Goal: Task Accomplishment & Management: Use online tool/utility

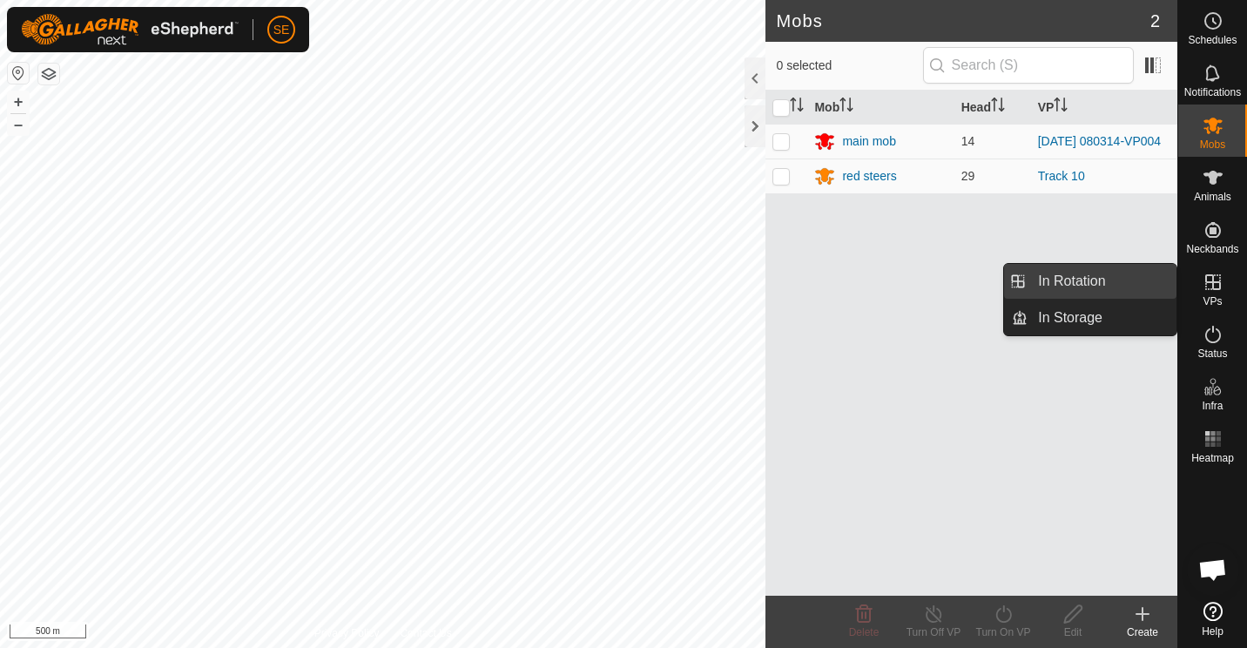
click at [1125, 277] on link "In Rotation" at bounding box center [1102, 281] width 149 height 35
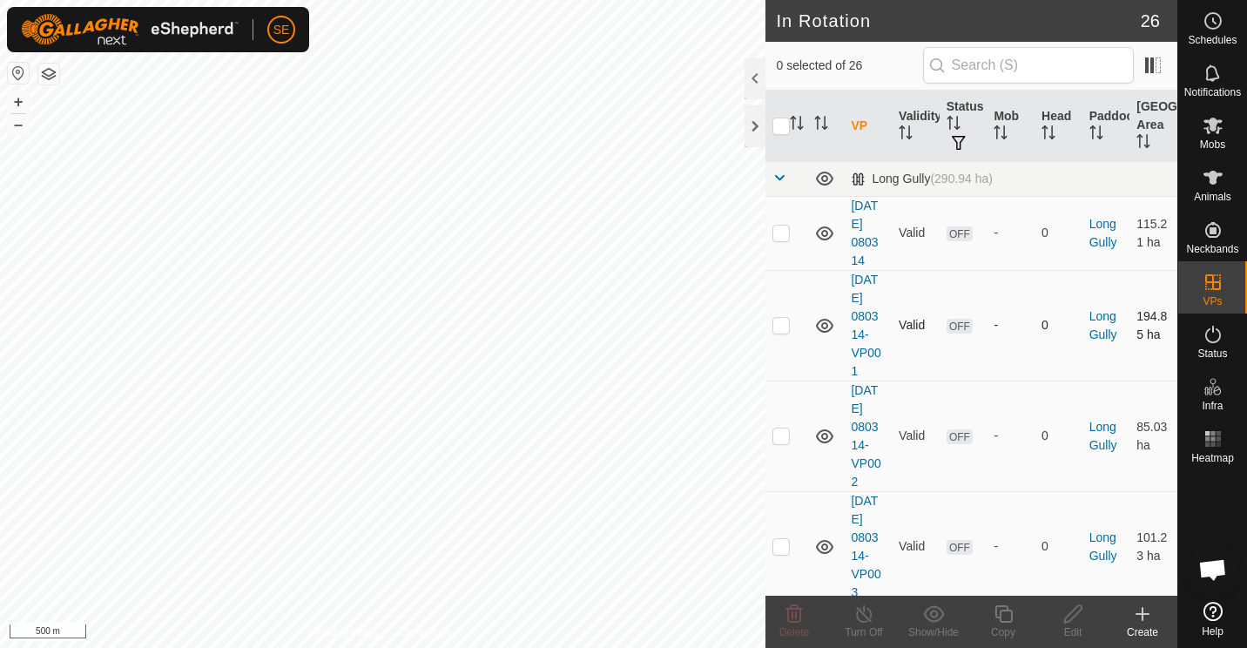
checkbox input "true"
click at [999, 614] on icon at bounding box center [1004, 614] width 22 height 21
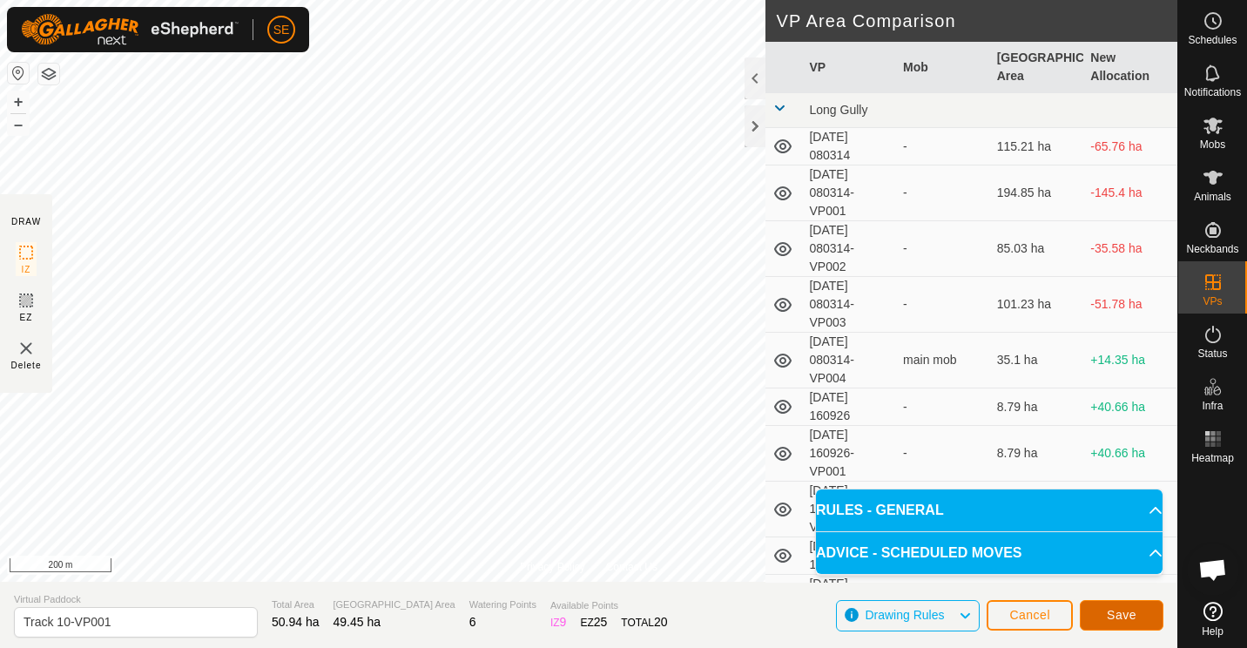
click at [1125, 612] on span "Save" at bounding box center [1122, 615] width 30 height 14
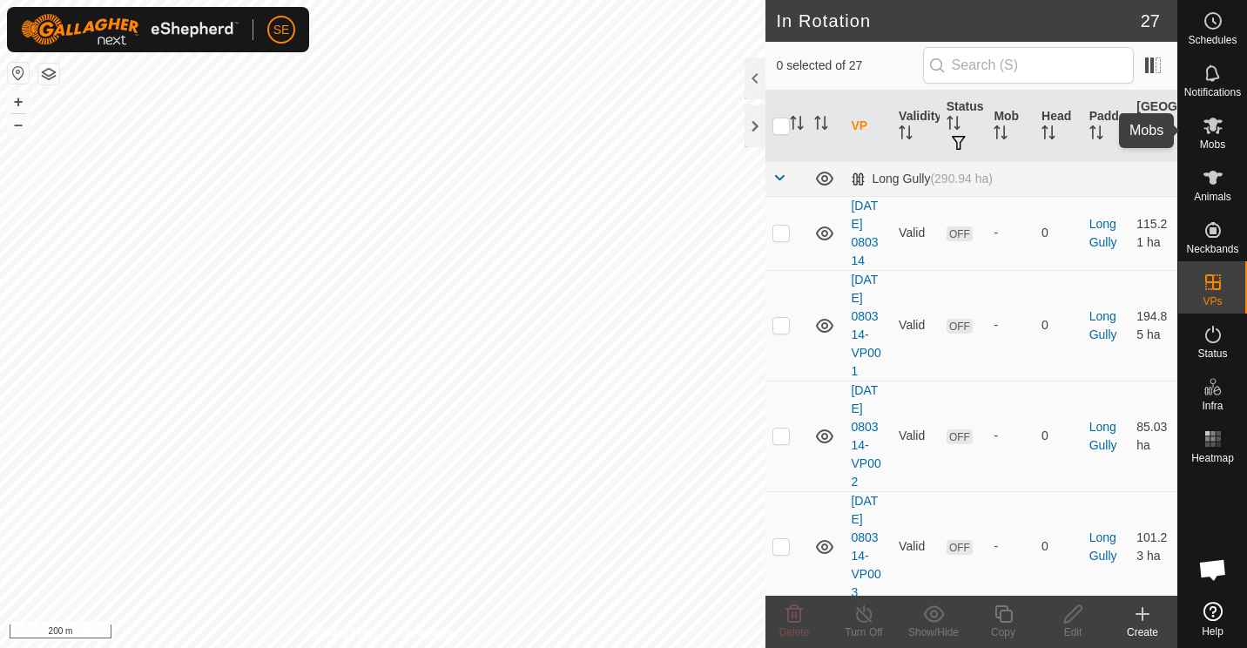
click at [1220, 134] on icon at bounding box center [1213, 125] width 21 height 21
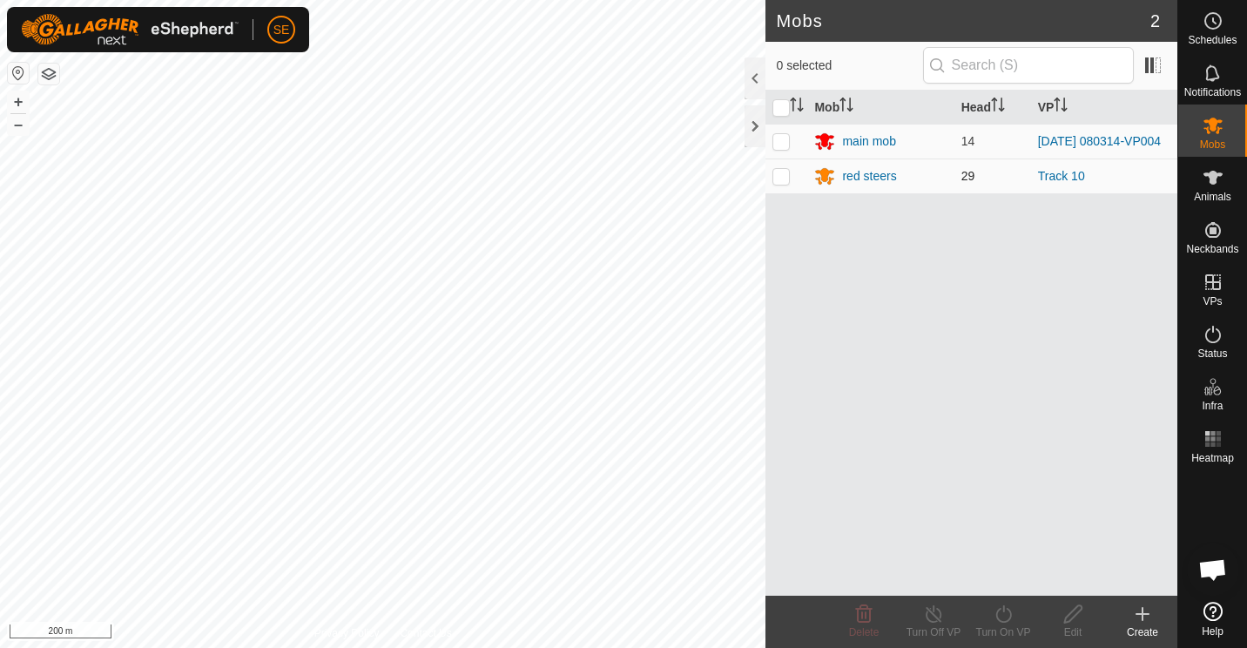
click at [786, 175] on p-checkbox at bounding box center [781, 176] width 17 height 14
checkbox input "true"
click at [929, 623] on icon at bounding box center [934, 614] width 22 height 21
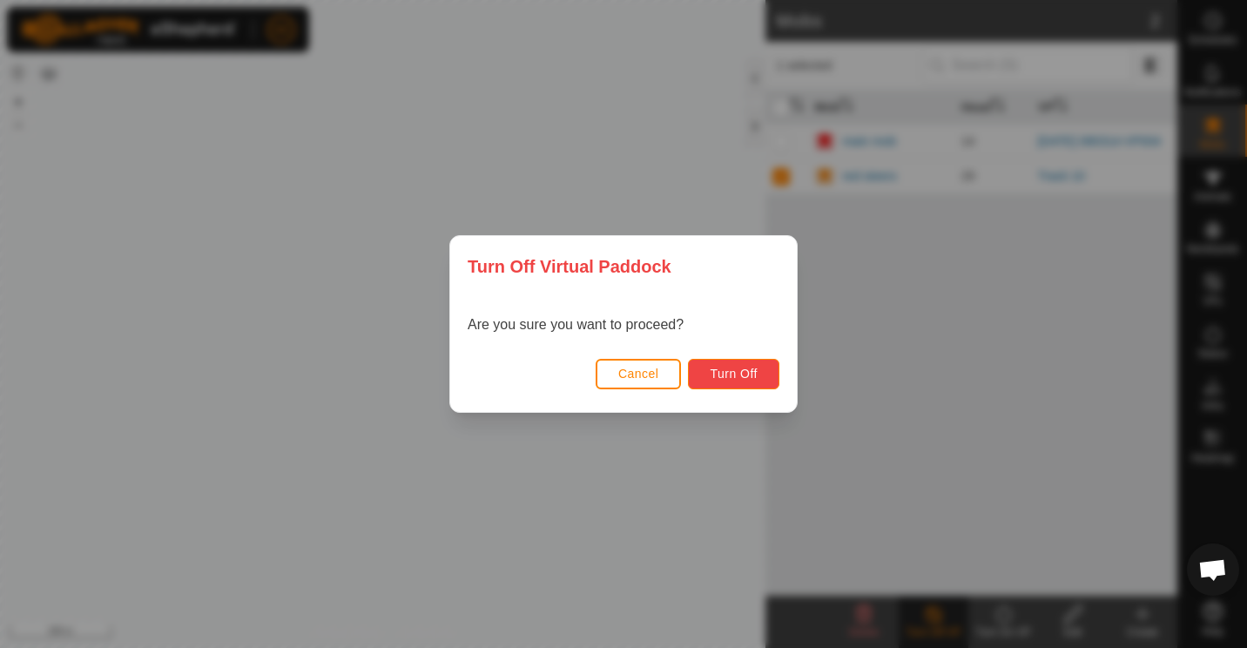
click at [734, 375] on span "Turn Off" at bounding box center [734, 374] width 48 height 14
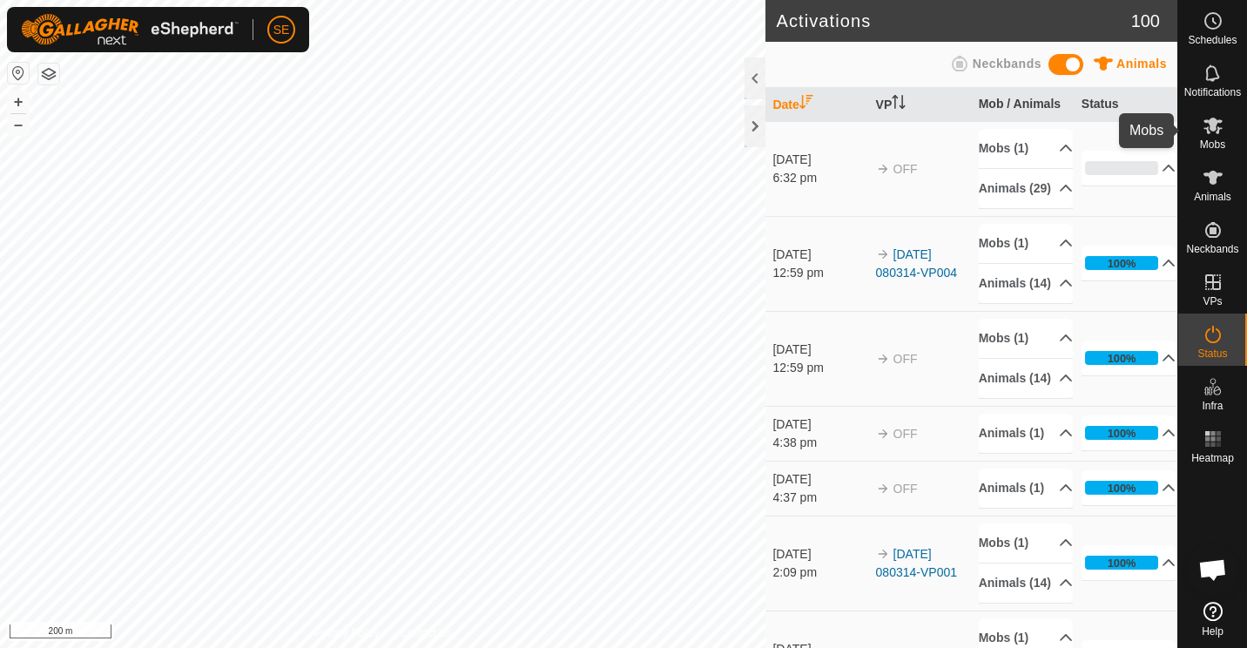
click at [1210, 128] on icon at bounding box center [1213, 126] width 19 height 17
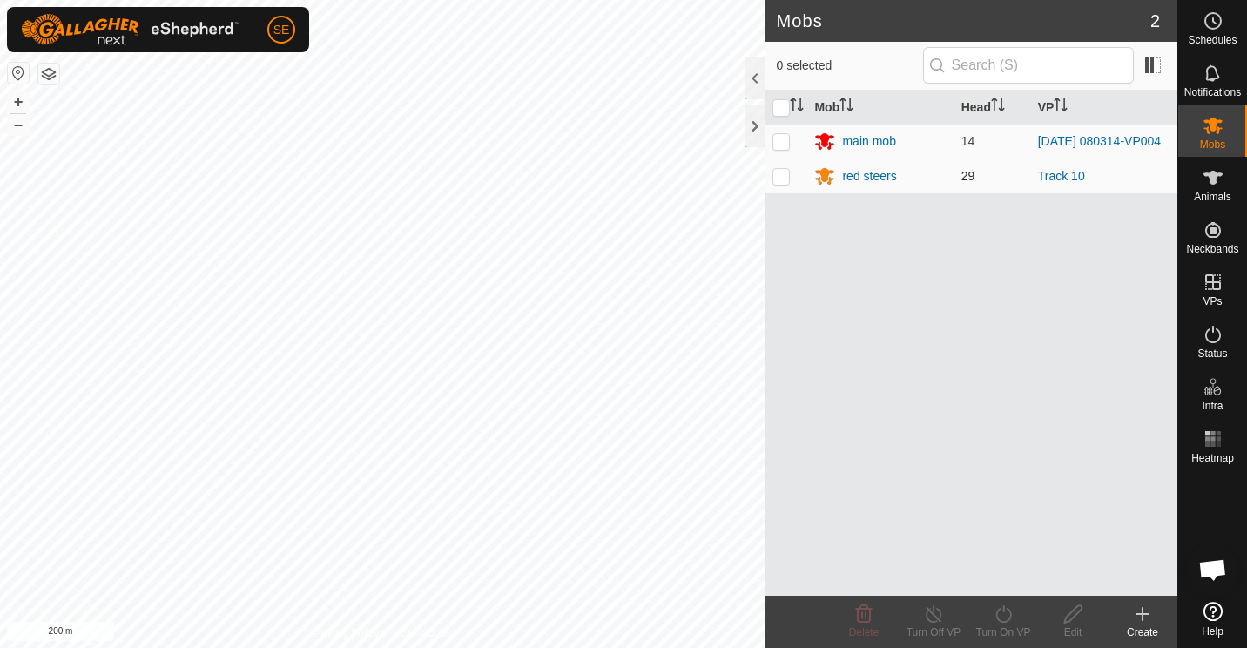
click at [782, 175] on p-checkbox at bounding box center [781, 176] width 17 height 14
checkbox input "true"
click at [1004, 618] on icon at bounding box center [1004, 614] width 22 height 21
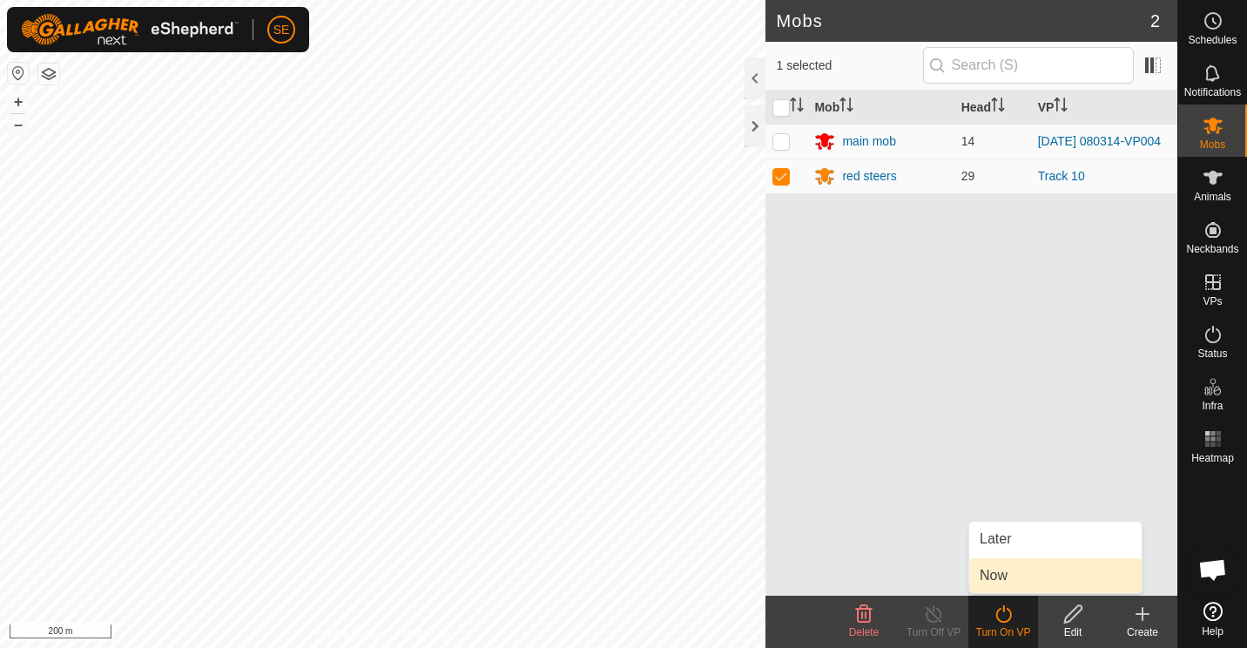
click at [1003, 574] on link "Now" at bounding box center [1056, 575] width 172 height 35
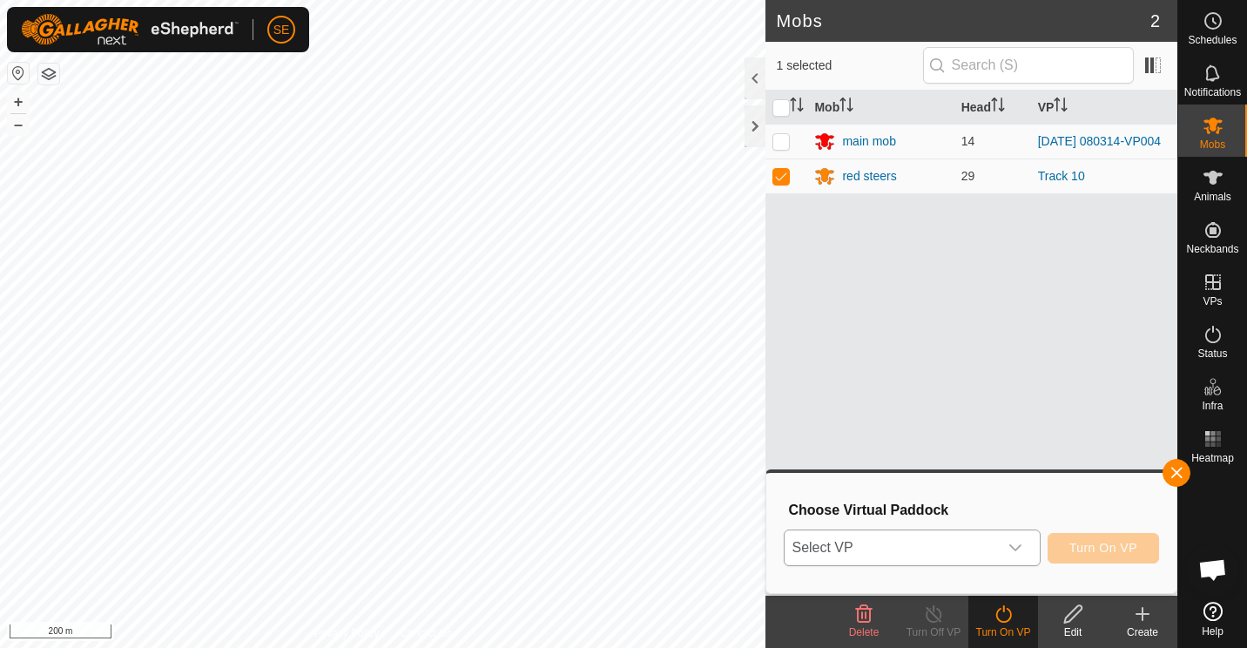
click at [1017, 548] on icon "dropdown trigger" at bounding box center [1016, 548] width 14 height 14
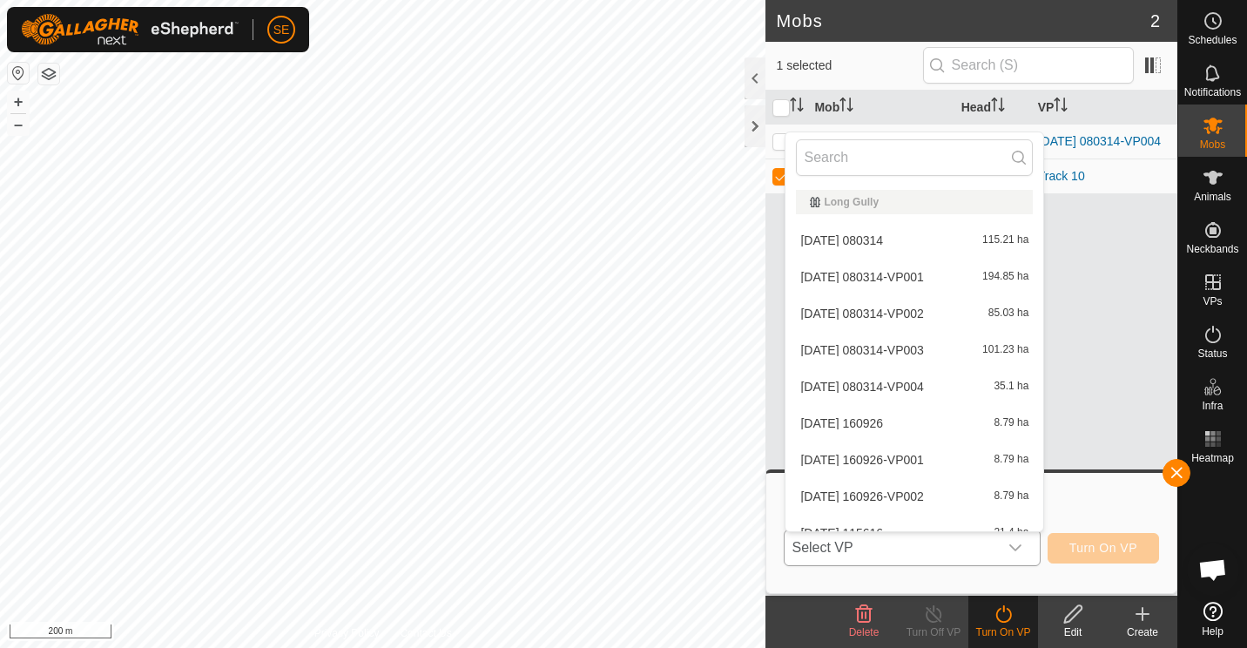
scroll to position [19, 0]
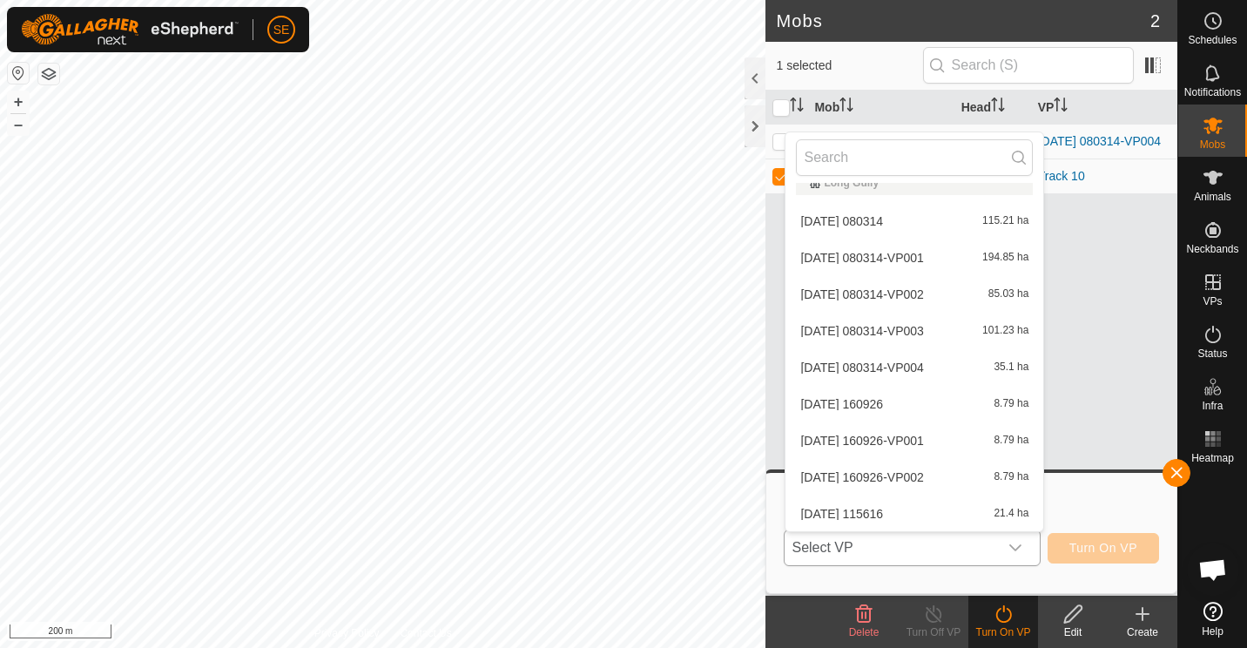
click at [938, 505] on li "2025-09-08 115616 21.4 ha" at bounding box center [915, 514] width 258 height 35
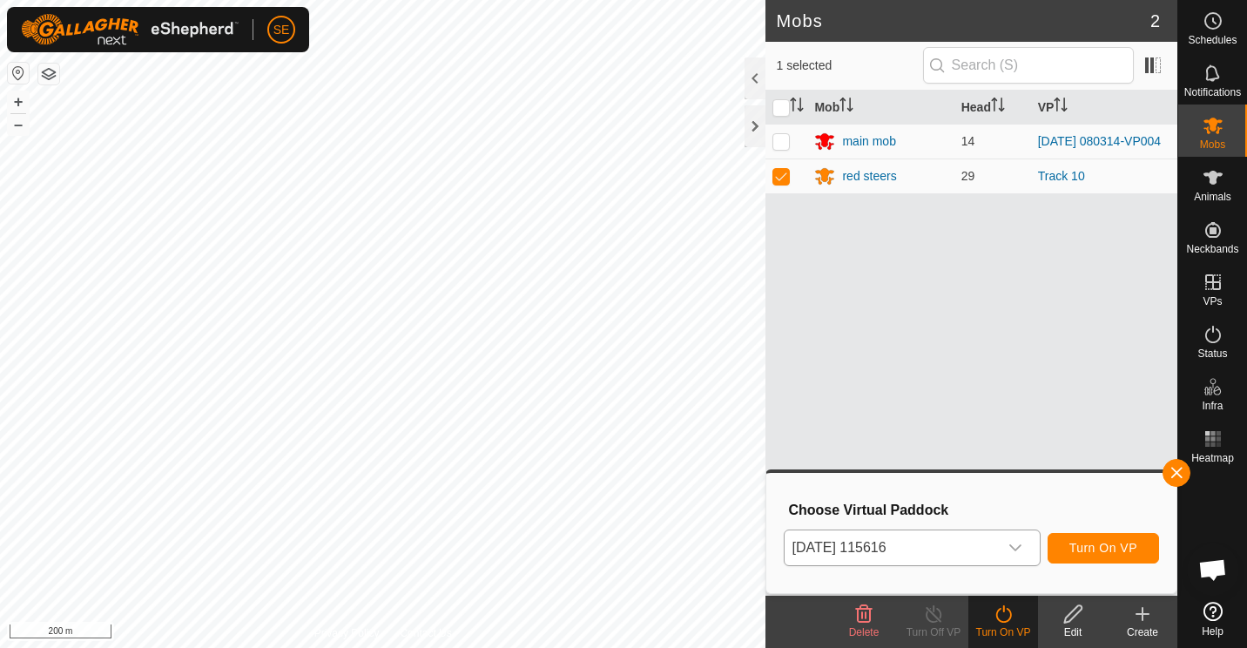
click at [879, 409] on div "Mob Head VP main mob 14 2025-09-04 080314-VP004 red steers 29 Track 10" at bounding box center [972, 343] width 412 height 505
click at [1018, 548] on icon "dropdown trigger" at bounding box center [1016, 548] width 14 height 14
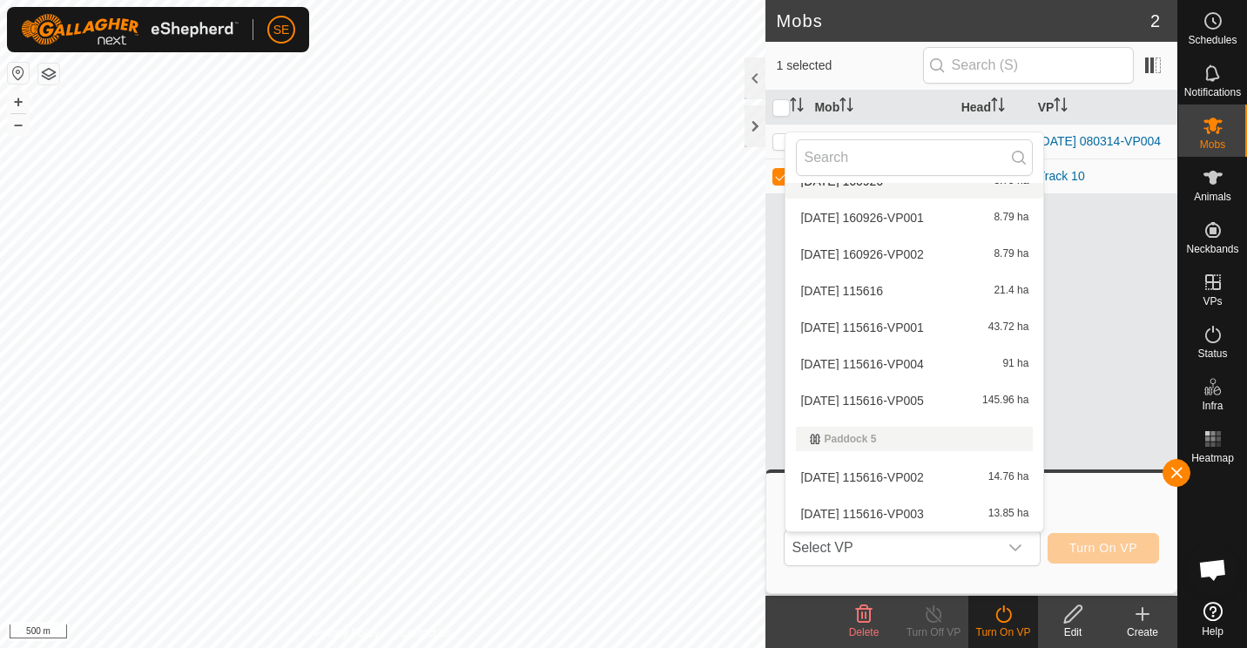
scroll to position [223, 0]
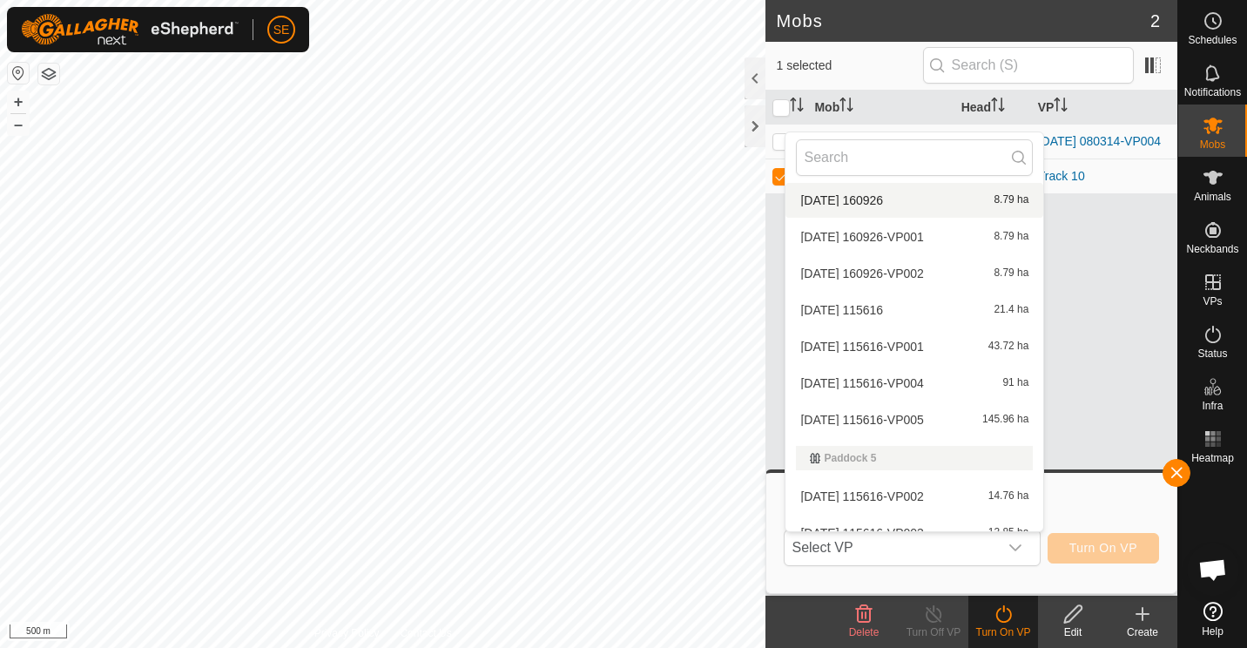
drag, startPoint x: 864, startPoint y: 199, endPoint x: 828, endPoint y: 204, distance: 36.0
click at [828, 204] on span "[DATE] 160926" at bounding box center [842, 200] width 83 height 12
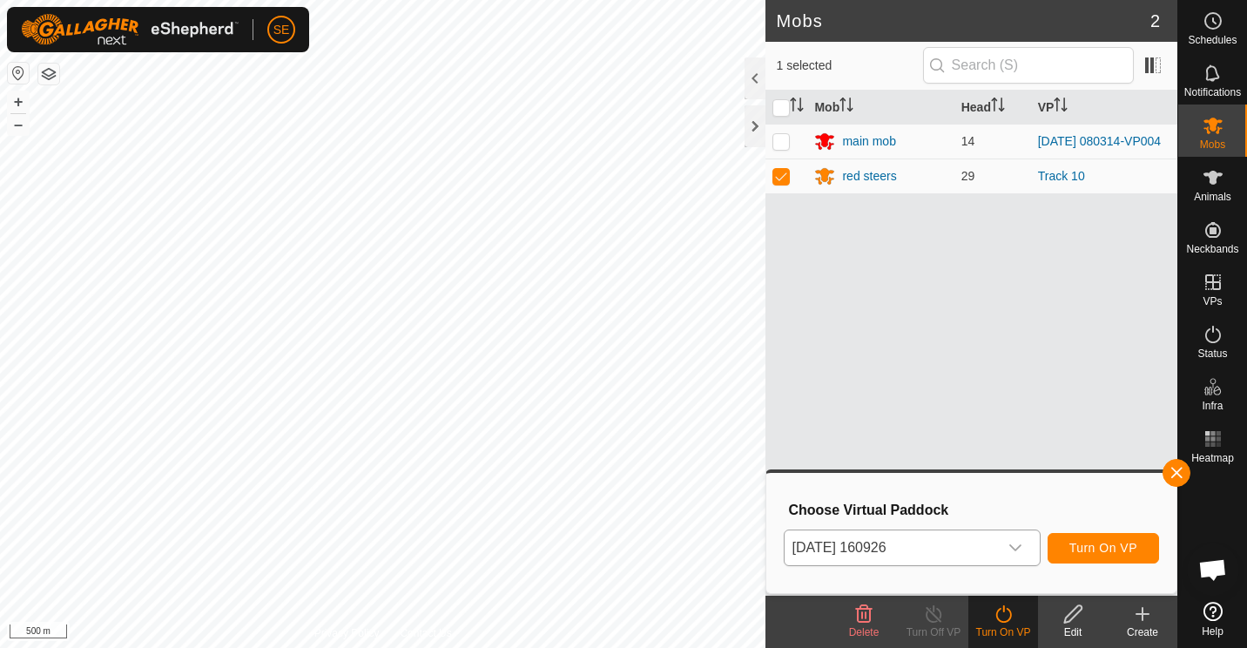
click at [1018, 544] on icon "dropdown trigger" at bounding box center [1016, 548] width 14 height 14
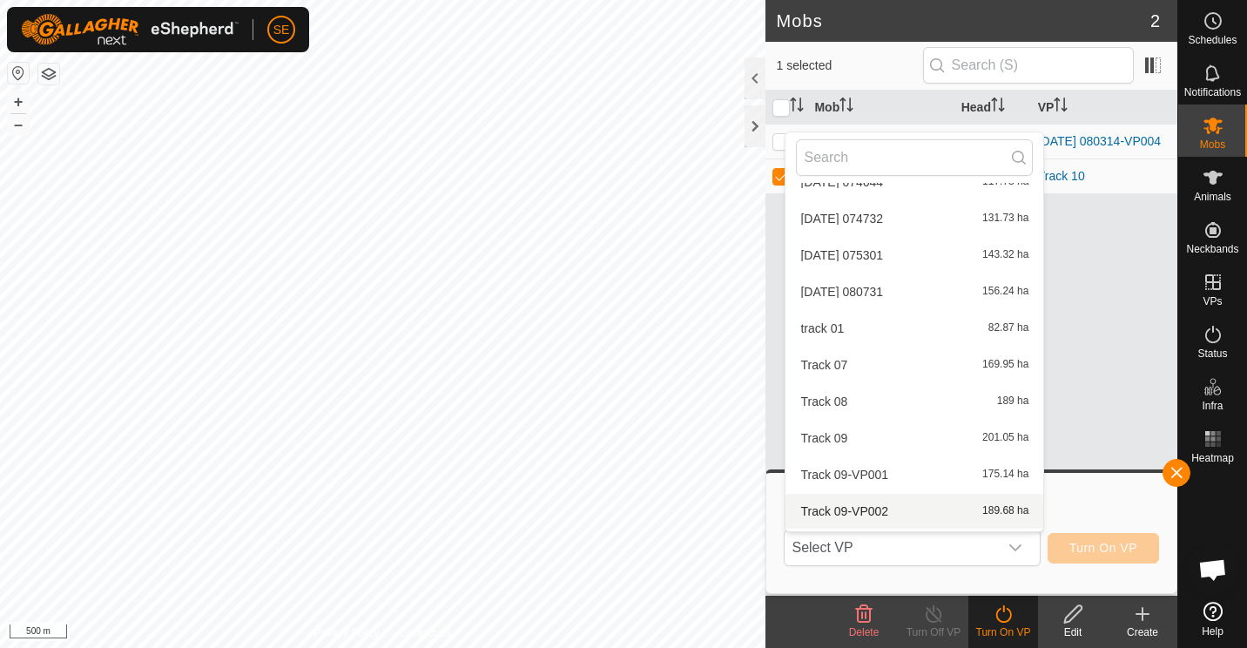
scroll to position [758, 0]
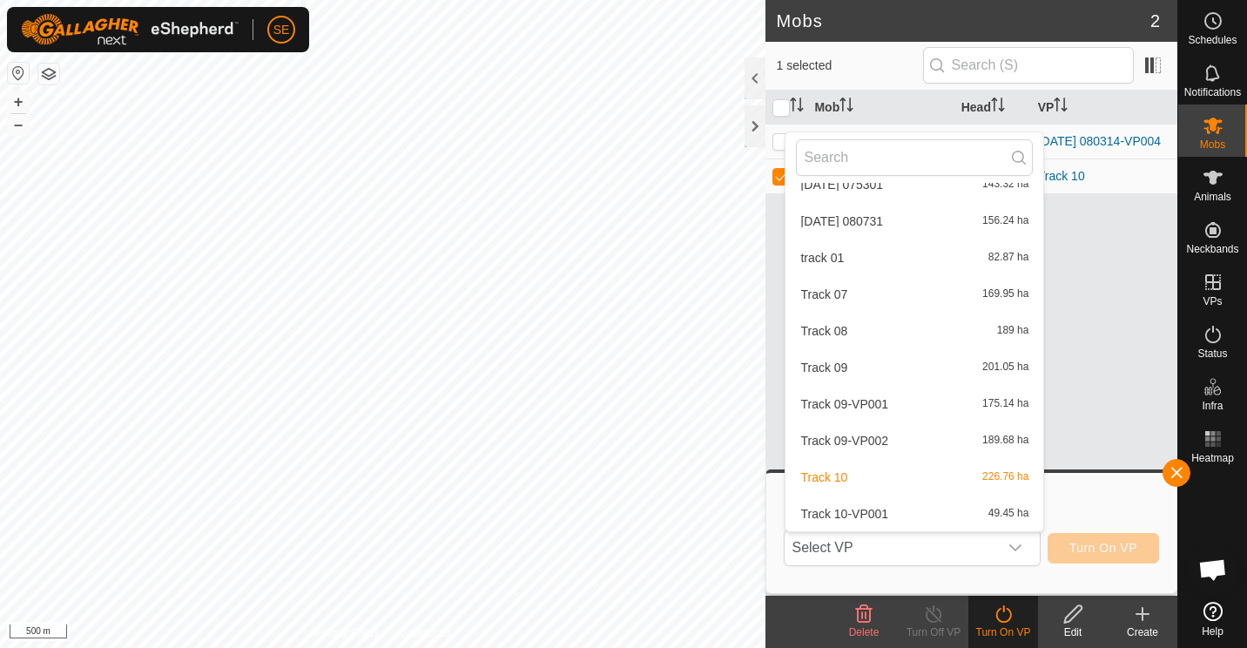
click at [868, 505] on li "Track 10-VP001 49.45 ha" at bounding box center [915, 514] width 258 height 35
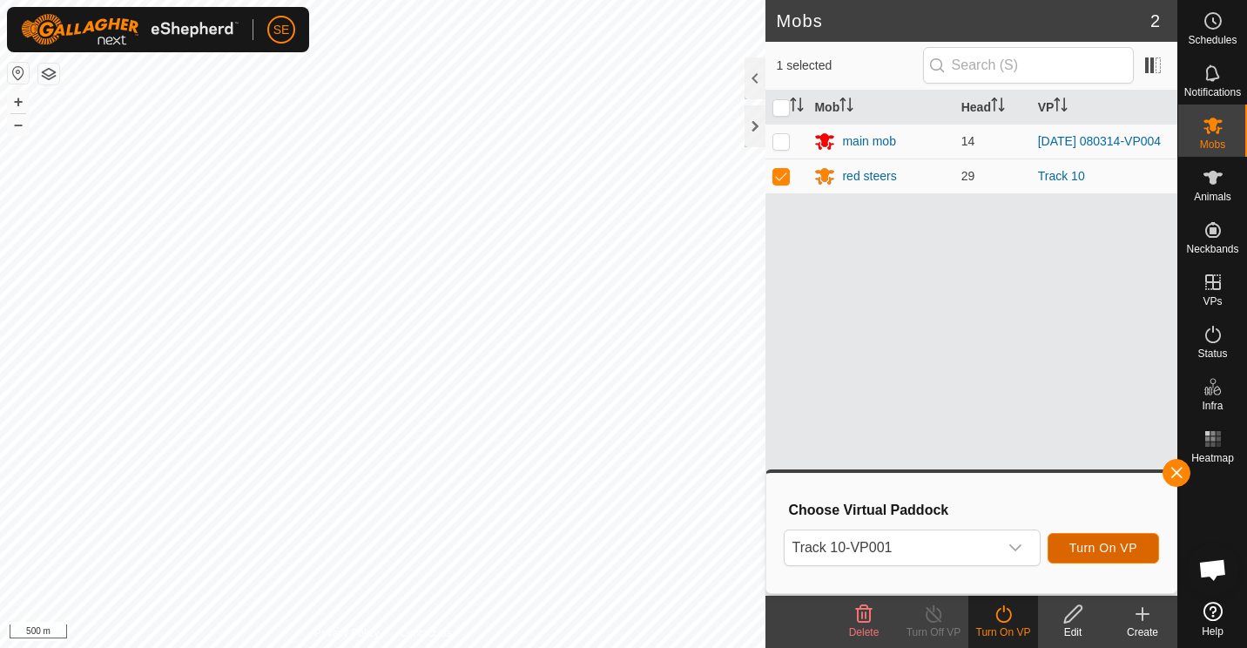
click at [1118, 545] on span "Turn On VP" at bounding box center [1104, 548] width 68 height 14
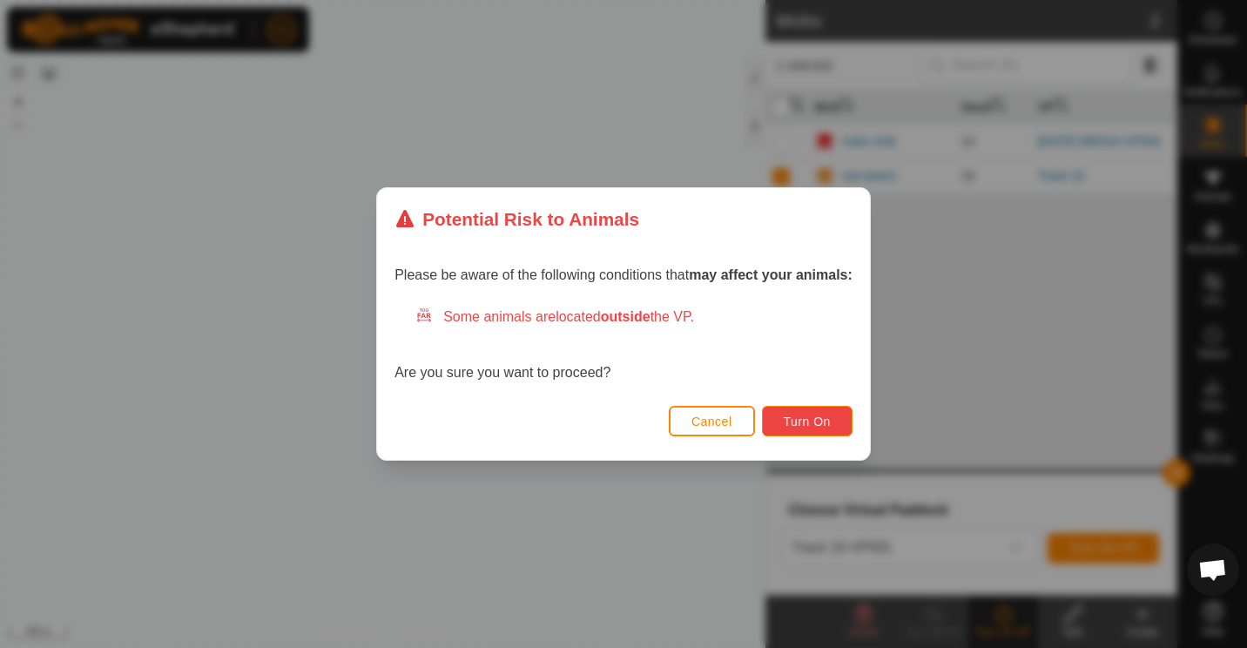
click at [792, 417] on span "Turn On" at bounding box center [807, 422] width 47 height 14
